Goal: Find specific page/section: Find specific page/section

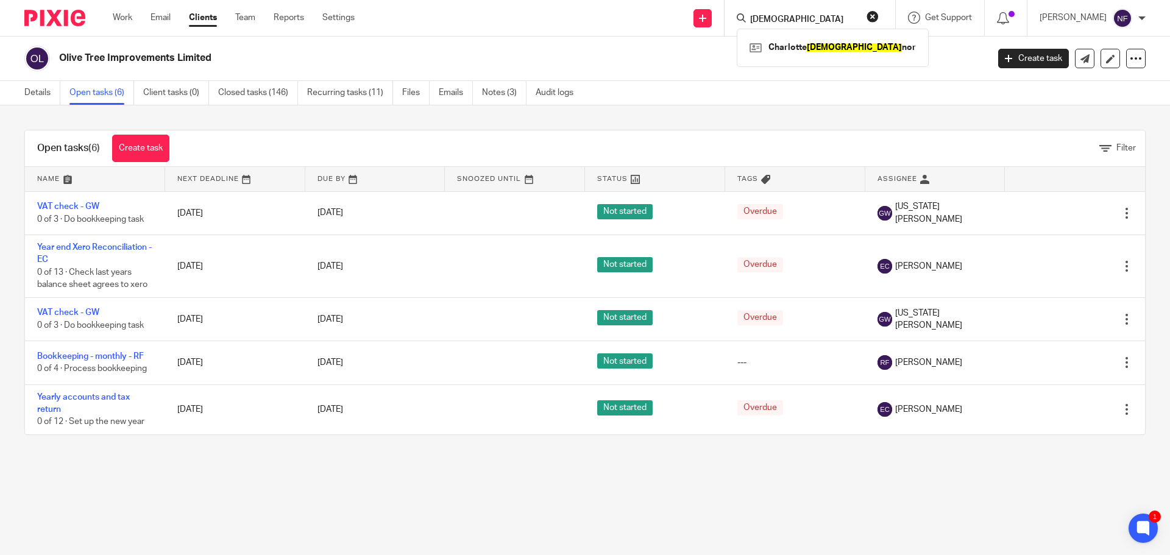
click at [769, 21] on input "gay" at bounding box center [804, 20] width 110 height 11
drag, startPoint x: 796, startPoint y: 22, endPoint x: 697, endPoint y: 16, distance: 98.3
click at [697, 16] on div "Send new email Create task Add client gay Charlotte Gay nor Get Support Contact…" at bounding box center [771, 18] width 797 height 36
click at [777, 16] on input "Search" at bounding box center [804, 20] width 110 height 11
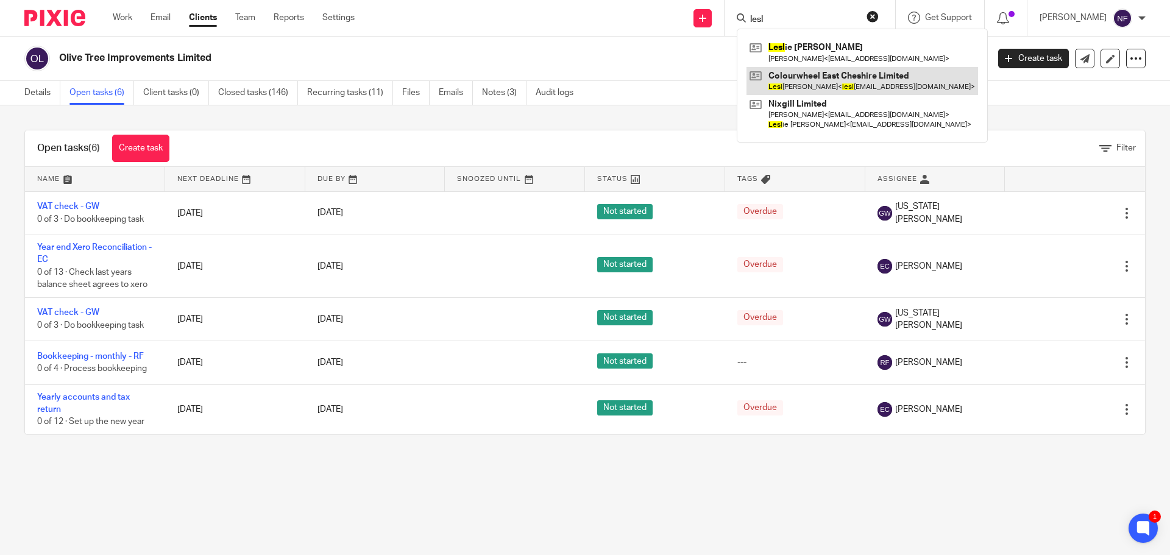
type input "lesl"
click at [811, 84] on link at bounding box center [863, 81] width 232 height 28
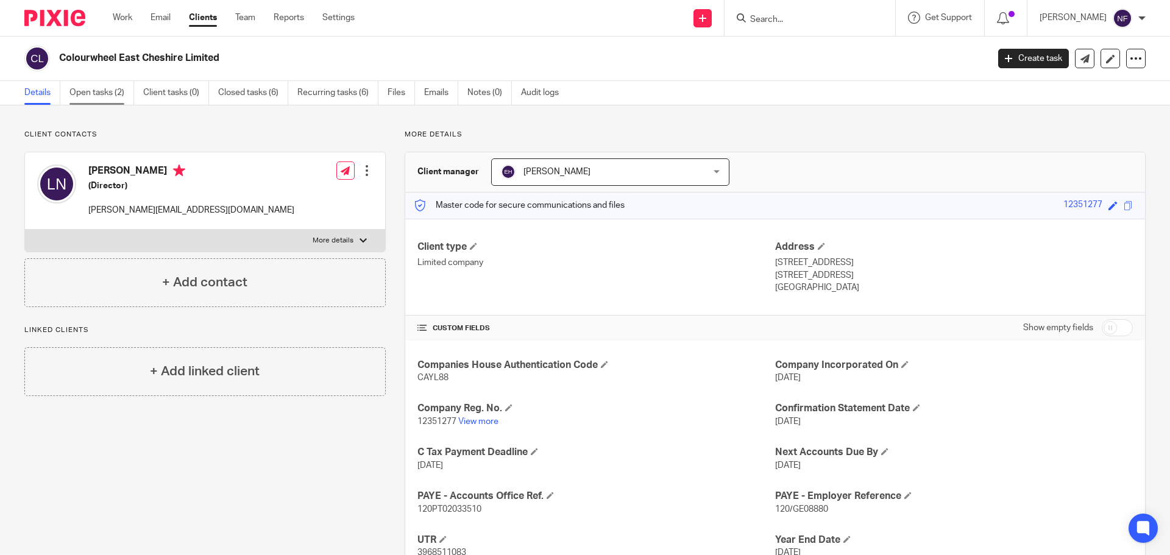
click at [112, 97] on link "Open tasks (2)" at bounding box center [101, 93] width 65 height 24
